Goal: Task Accomplishment & Management: Use online tool/utility

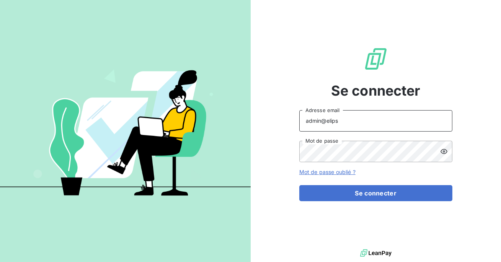
click at [377, 115] on input "admin@elips" at bounding box center [376, 120] width 153 height 21
click at [363, 118] on input "admin@elips" at bounding box center [376, 120] width 153 height 21
type input "admin@kreaudis"
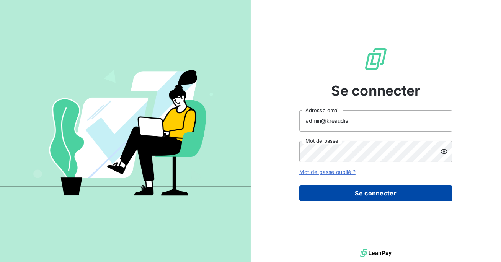
click at [352, 193] on button "Se connecter" at bounding box center [376, 193] width 153 height 16
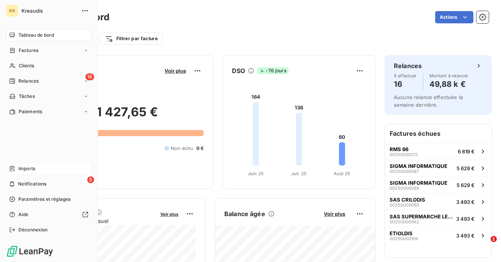
click at [11, 163] on div "Imports" at bounding box center [48, 169] width 85 height 12
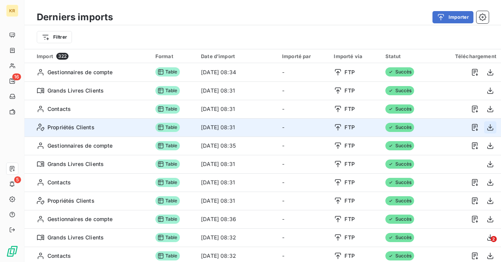
click at [488, 128] on icon "button" at bounding box center [491, 128] width 6 height 7
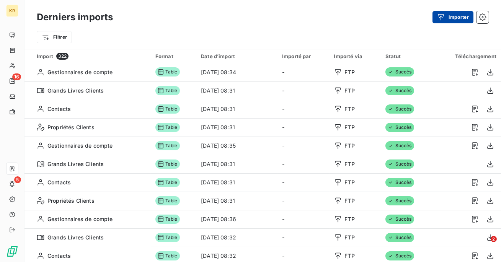
click at [453, 18] on button "Importer" at bounding box center [453, 17] width 41 height 12
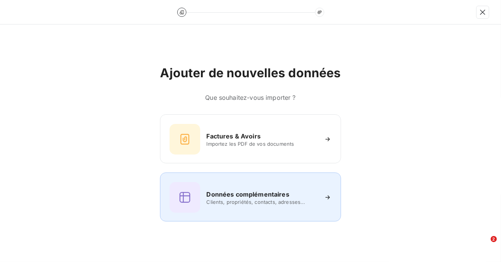
click at [280, 203] on span "Clients, propriétés, contacts, adresses..." at bounding box center [261, 202] width 111 height 6
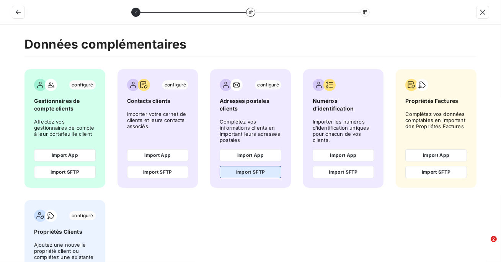
click at [257, 173] on button "Import SFTP" at bounding box center [251, 172] width 62 height 12
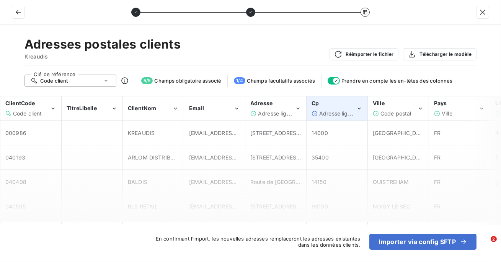
click at [323, 107] on div "Cp" at bounding box center [334, 104] width 44 height 8
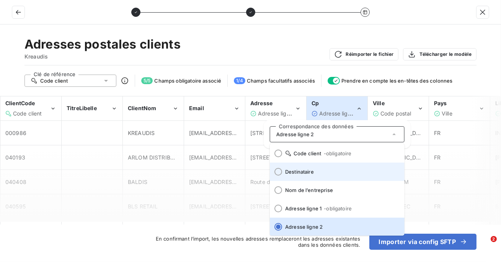
scroll to position [95, 0]
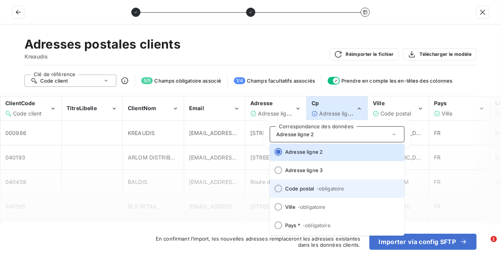
click at [318, 189] on span "- obligatoire" at bounding box center [330, 189] width 28 height 6
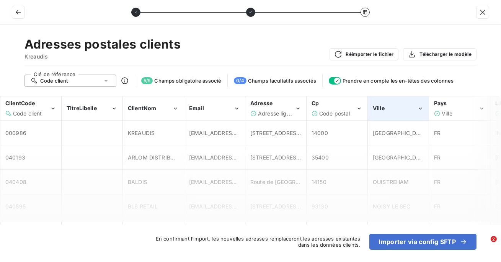
click at [388, 117] on div "Ville" at bounding box center [399, 108] width 60 height 23
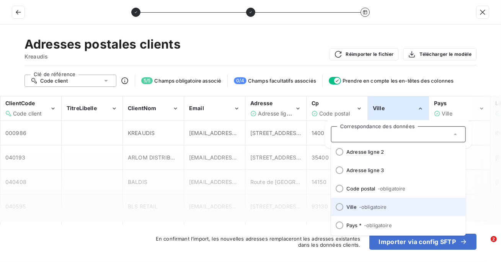
click at [361, 208] on span "- obligatoire" at bounding box center [373, 207] width 28 height 6
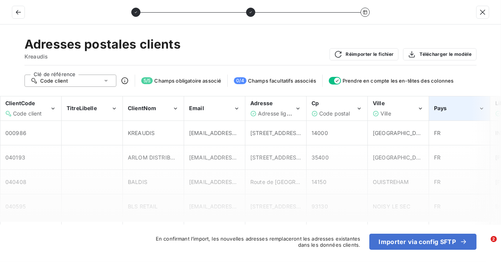
click at [443, 110] on span "Pays" at bounding box center [440, 108] width 13 height 7
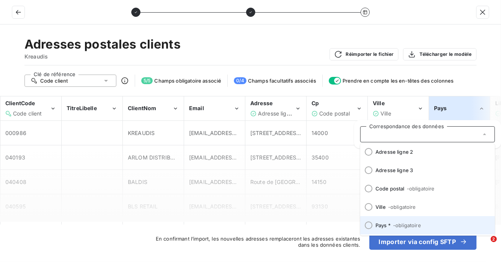
click at [393, 224] on span "Pays * - obligatoire" at bounding box center [432, 226] width 113 height 6
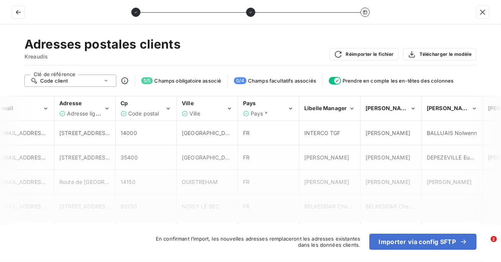
scroll to position [0, 192]
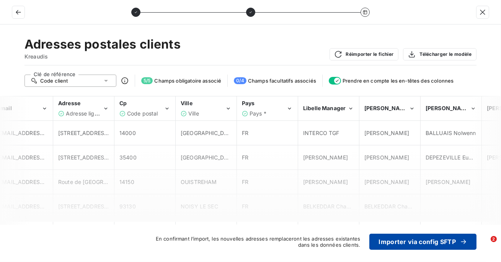
click at [405, 241] on button "Importer via config SFTP" at bounding box center [423, 242] width 107 height 16
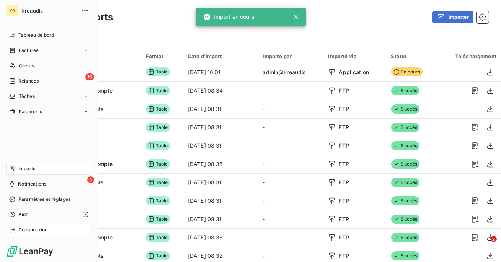
click at [25, 231] on span "Déconnexion" at bounding box center [32, 230] width 29 height 7
